Goal: Navigation & Orientation: Find specific page/section

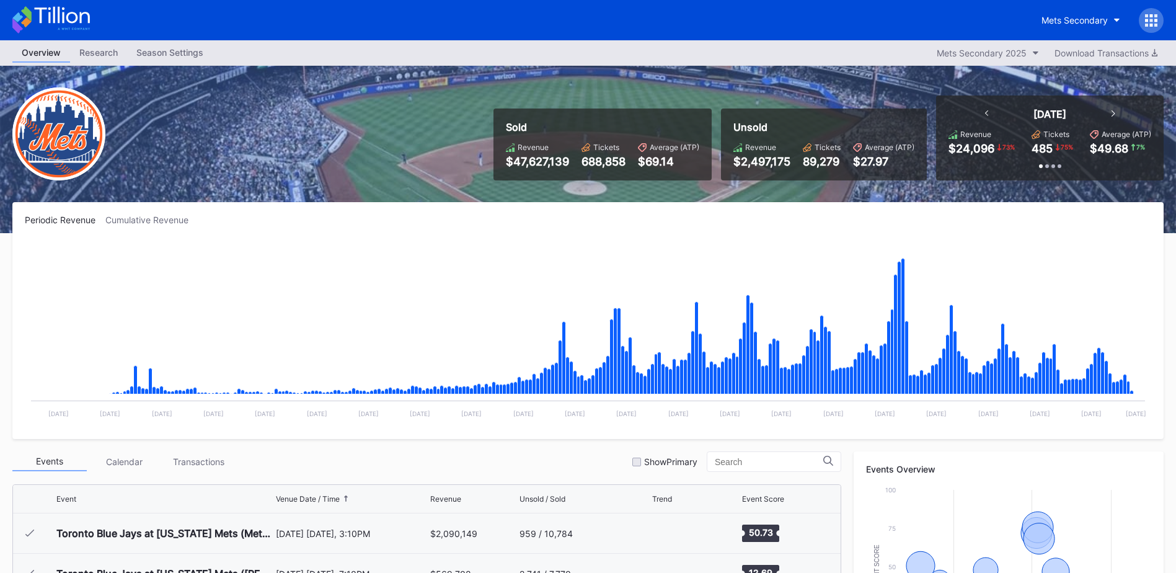
scroll to position [2817, 0]
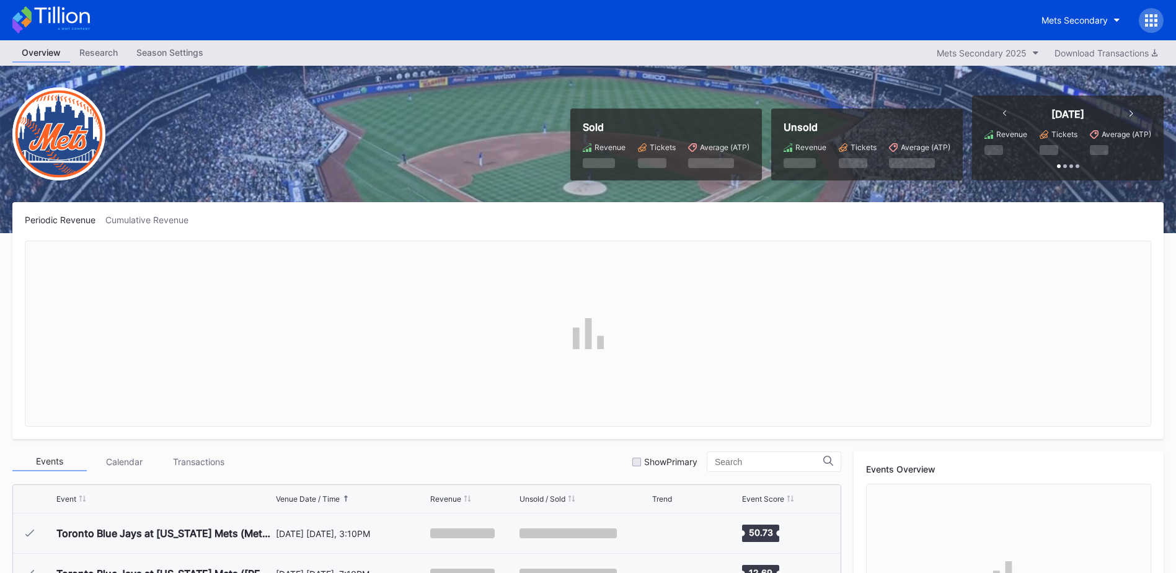
scroll to position [2817, 0]
